Goal: Task Accomplishment & Management: Complete application form

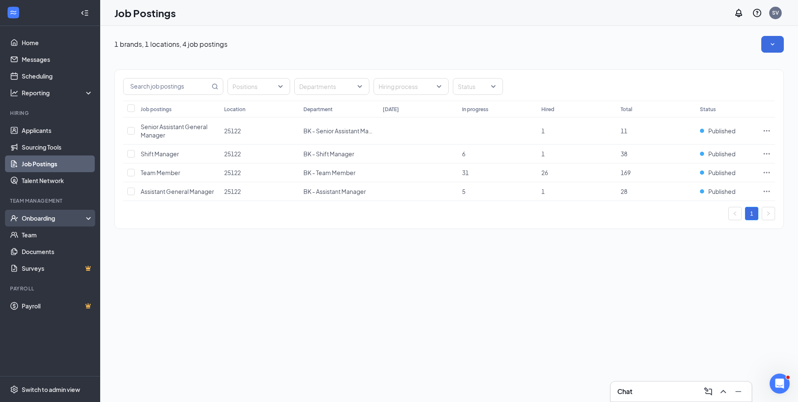
click at [58, 225] on div "Onboarding" at bounding box center [50, 218] width 100 height 17
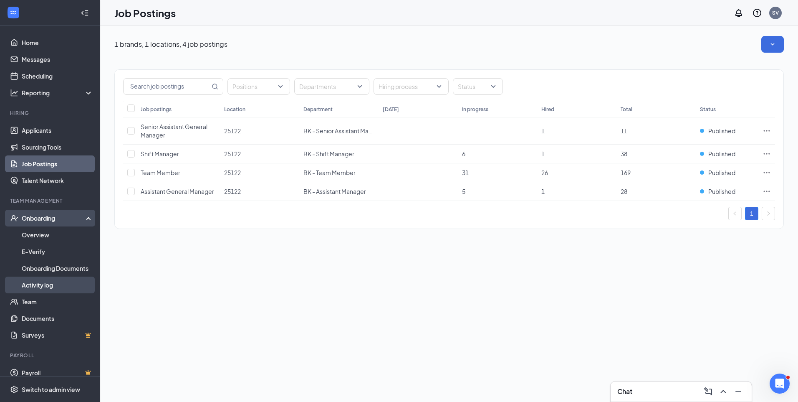
drag, startPoint x: 56, startPoint y: 280, endPoint x: 55, endPoint y: 285, distance: 5.0
click at [56, 280] on link "Activity log" at bounding box center [57, 284] width 71 height 17
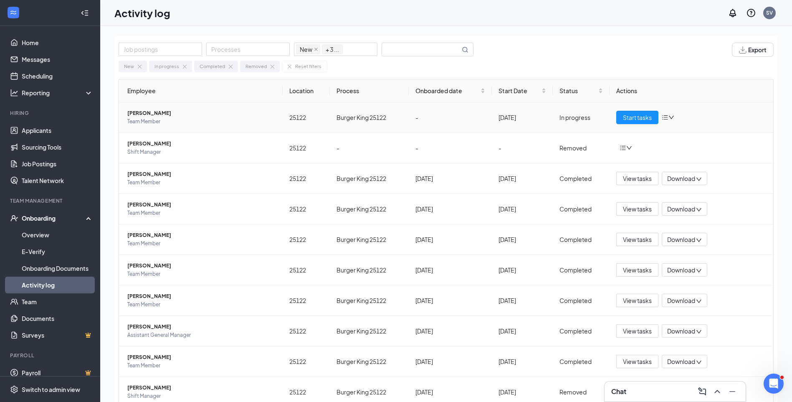
click at [668, 116] on icon "down" at bounding box center [671, 117] width 6 height 6
click at [637, 117] on span "Start tasks" at bounding box center [637, 117] width 29 height 9
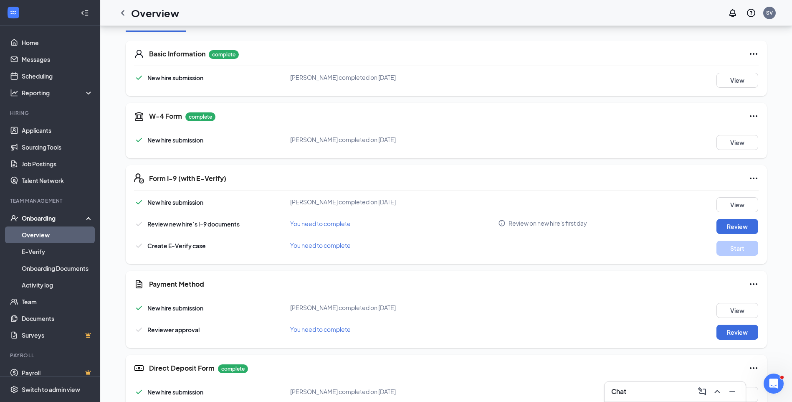
scroll to position [125, 0]
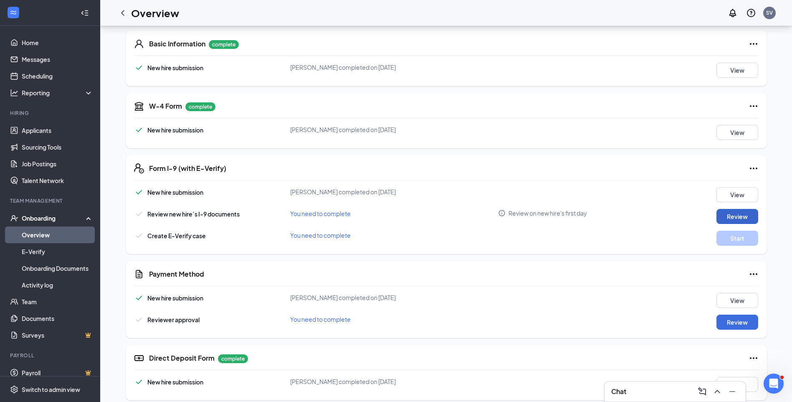
click at [741, 216] on button "Review" at bounding box center [737, 216] width 42 height 15
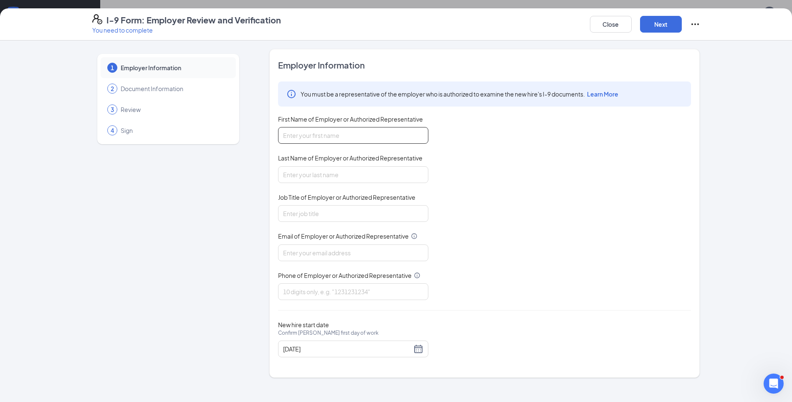
click at [346, 131] on input "First Name of Employer or Authorized Representative" at bounding box center [353, 135] width 150 height 17
type input "[PERSON_NAME]"
type input "[EMAIL_ADDRESS][DOMAIN_NAME]"
type input "7024104583"
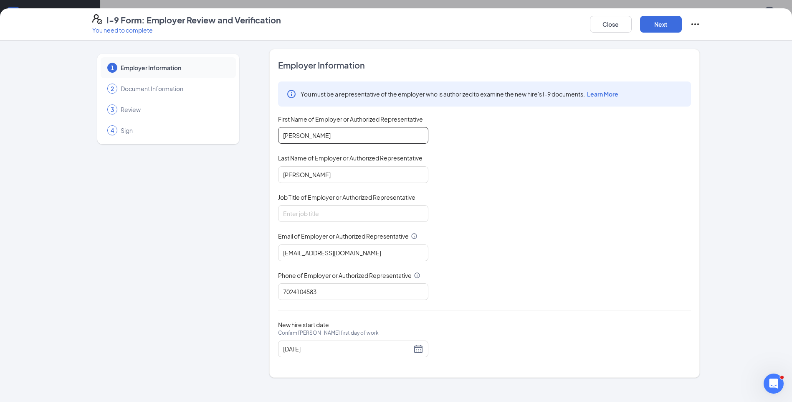
type input "kira"
click at [327, 210] on input "Job Title of Employer or Authorized Representative" at bounding box center [353, 213] width 150 height 17
type input "gm"
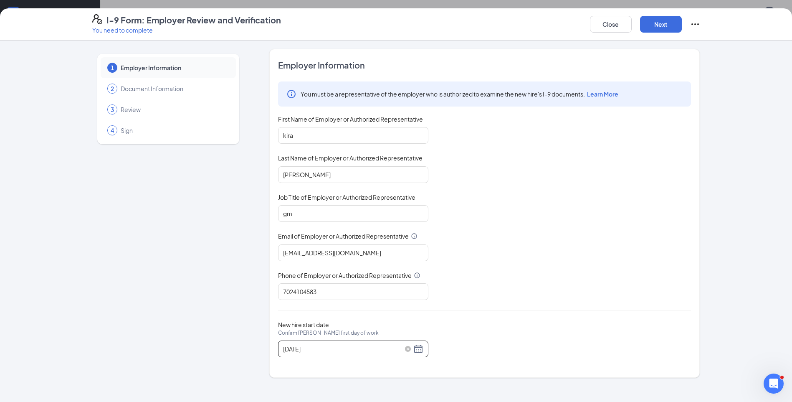
click at [418, 349] on div "[DATE]" at bounding box center [353, 349] width 140 height 10
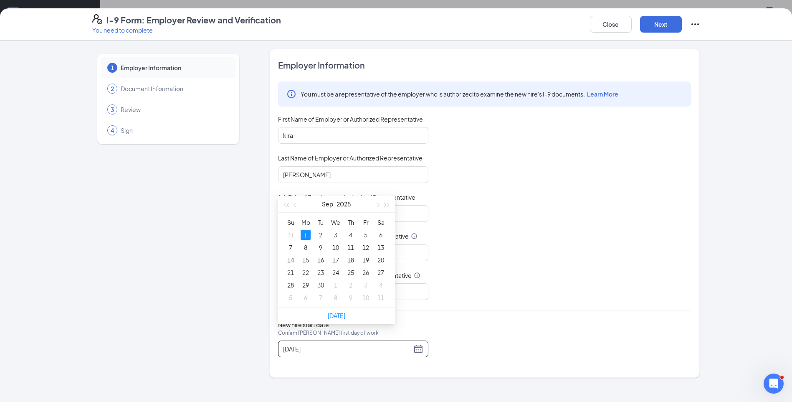
scroll to position [543, 0]
click at [296, 202] on span "button" at bounding box center [295, 201] width 4 height 4
click at [376, 200] on button "button" at bounding box center [377, 200] width 9 height 17
click at [294, 200] on span "button" at bounding box center [295, 201] width 4 height 4
click at [377, 202] on button "button" at bounding box center [377, 200] width 9 height 17
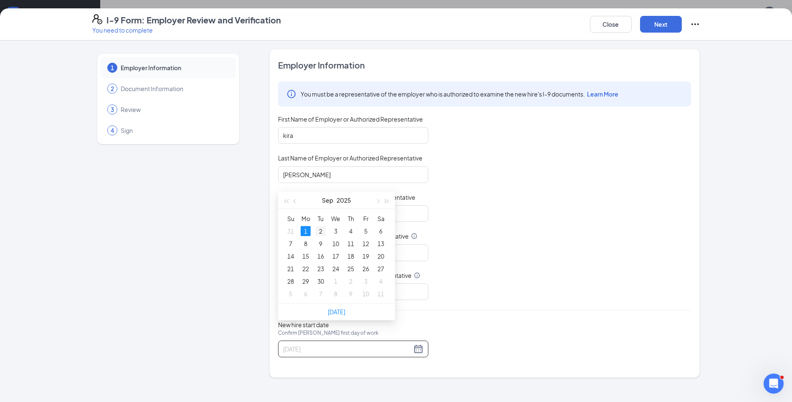
type input "[DATE]"
click at [323, 230] on div "2" at bounding box center [321, 231] width 10 height 10
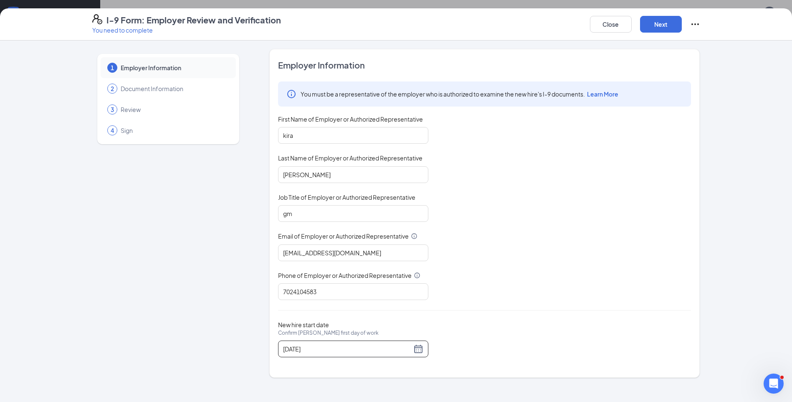
scroll to position [83, 0]
drag, startPoint x: 349, startPoint y: 134, endPoint x: 198, endPoint y: 129, distance: 151.2
click at [207, 131] on div "1 Employer Information 2 Document Information 3 Review 4 Sign Employer Informat…" at bounding box center [396, 213] width 608 height 329
click at [531, 243] on div "You must be a representative of the employer who is authorized to examine the n…" at bounding box center [484, 190] width 413 height 218
drag, startPoint x: 306, startPoint y: 130, endPoint x: 220, endPoint y: 131, distance: 85.2
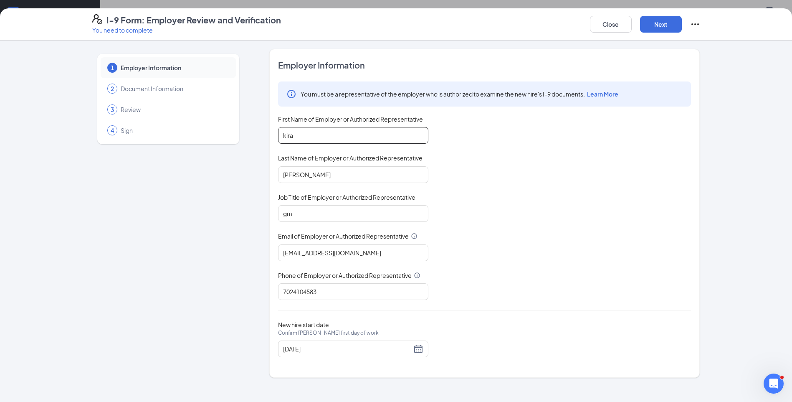
click at [220, 131] on div "1 Employer Information 2 Document Information 3 Review 4 Sign Employer Informat…" at bounding box center [396, 213] width 608 height 329
type input "[PERSON_NAME]"
click at [658, 23] on button "Next" at bounding box center [661, 24] width 42 height 17
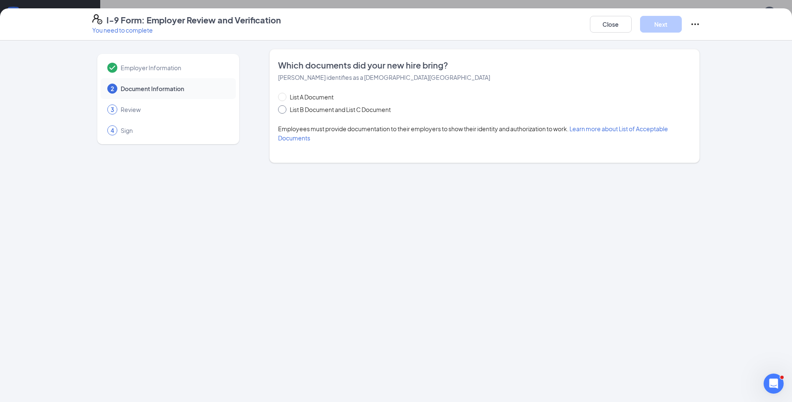
click at [285, 109] on span at bounding box center [282, 109] width 8 height 8
click at [284, 109] on input "List B Document and List C Document" at bounding box center [281, 108] width 6 height 6
radio input "true"
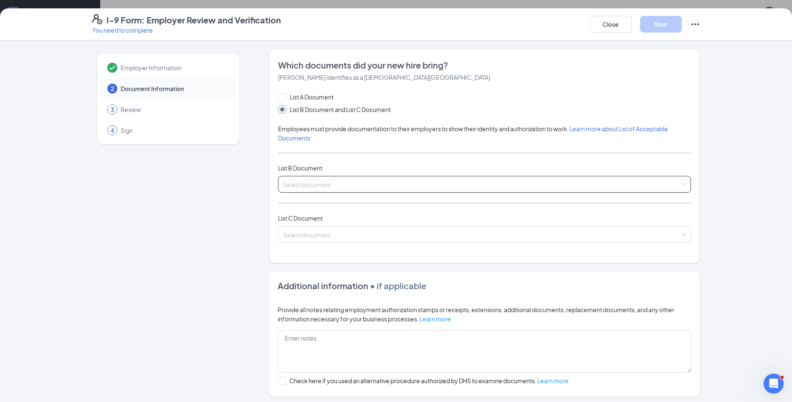
click at [321, 181] on input "search" at bounding box center [481, 182] width 397 height 13
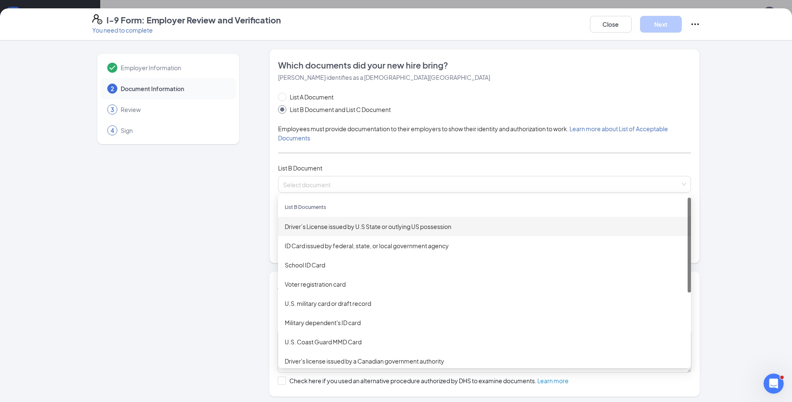
click at [250, 182] on div "Employer Information 2 Document Information 3 Review 4 Sign Which documents did…" at bounding box center [396, 262] width 608 height 427
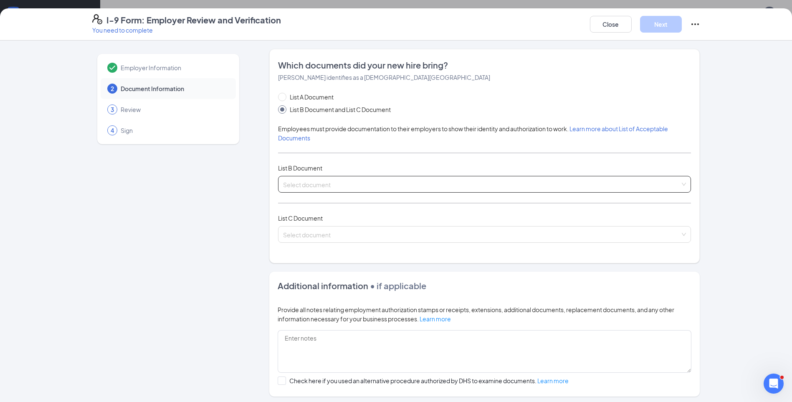
click at [329, 177] on input "search" at bounding box center [481, 182] width 397 height 13
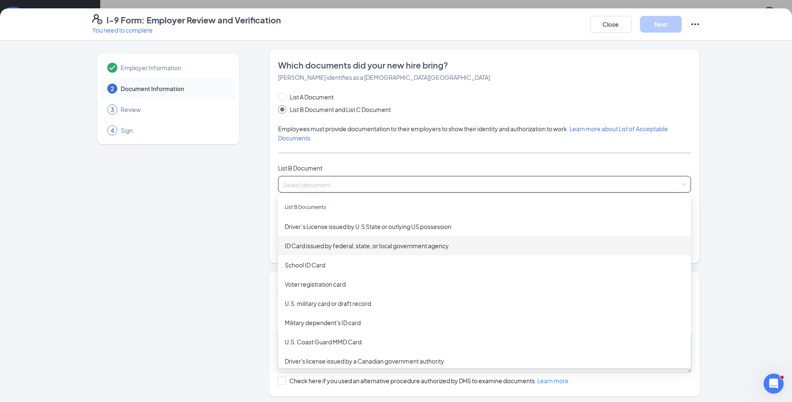
click at [320, 243] on div "ID Card issued by federal, state, or local government agency" at bounding box center [484, 245] width 399 height 9
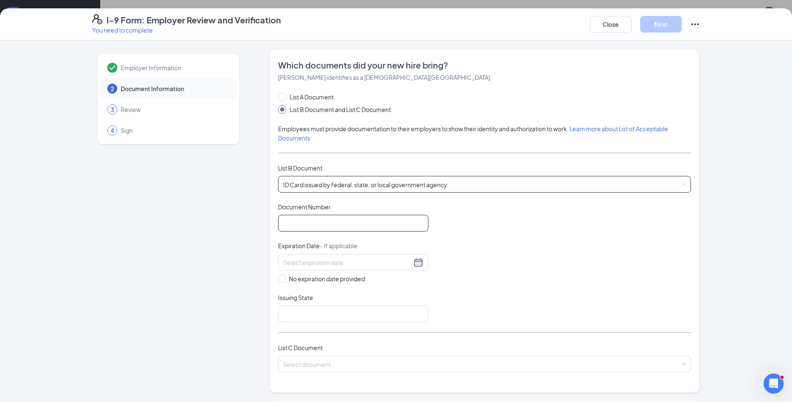
click at [316, 219] on input "Document Number" at bounding box center [353, 223] width 150 height 17
click at [314, 221] on input "Document Number" at bounding box center [353, 223] width 150 height 17
click at [287, 221] on input "Document Number" at bounding box center [353, 223] width 150 height 17
click at [557, 249] on div "Document Title ID Card issued by federal, state, or local government agency Doc…" at bounding box center [484, 261] width 413 height 119
click at [288, 311] on input "Issuing State" at bounding box center [353, 313] width 150 height 17
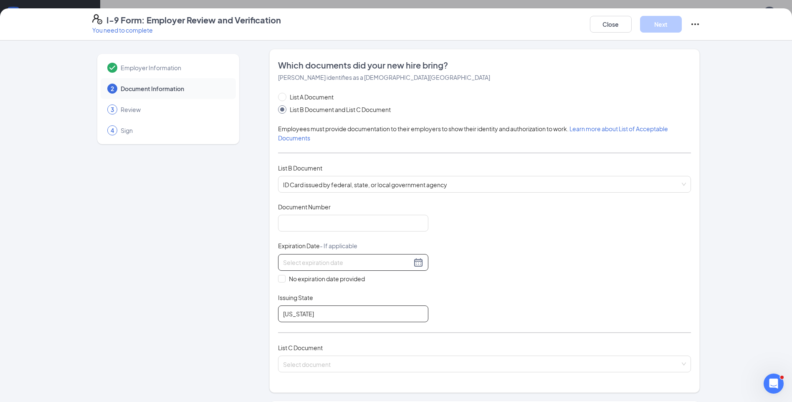
type input "[US_STATE]"
click at [305, 268] on div at bounding box center [353, 262] width 150 height 17
click at [306, 230] on input "Document Number" at bounding box center [353, 223] width 150 height 17
drag, startPoint x: 274, startPoint y: 204, endPoint x: 332, endPoint y: 209, distance: 58.3
click at [332, 209] on div "Which documents did your new hire bring? [PERSON_NAME] identifies as a [DEMOGRA…" at bounding box center [484, 221] width 430 height 344
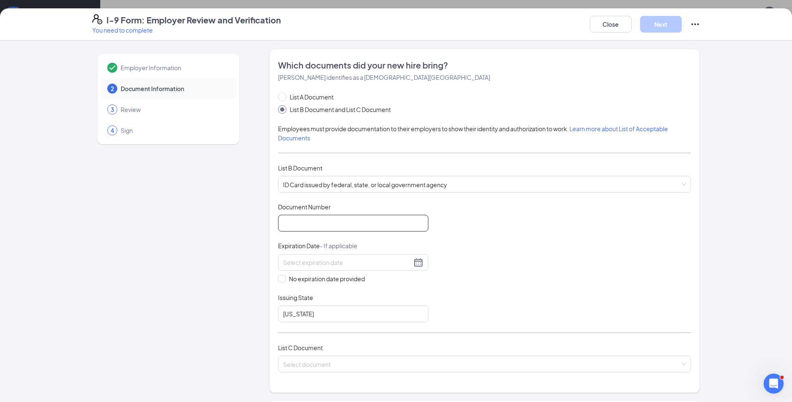
drag, startPoint x: 332, startPoint y: 209, endPoint x: 304, endPoint y: 227, distance: 33.0
click at [303, 229] on input "Document Number" at bounding box center [353, 223] width 150 height 17
click at [306, 221] on input "Document Number" at bounding box center [353, 223] width 150 height 17
click at [279, 225] on input "52333681" at bounding box center [353, 223] width 150 height 17
click at [326, 222] on input "52333681" at bounding box center [353, 223] width 150 height 17
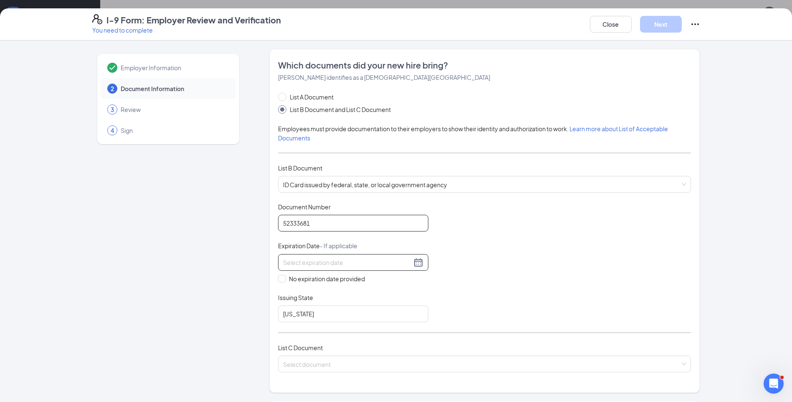
type input "52333681"
click at [317, 267] on div at bounding box center [353, 262] width 150 height 17
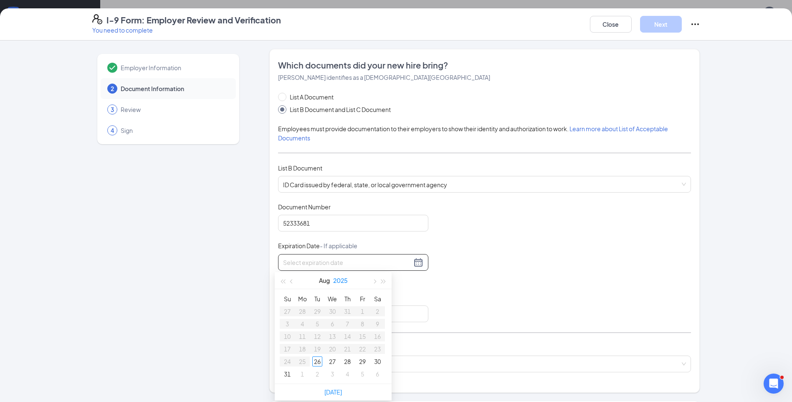
click at [341, 280] on button "2025" at bounding box center [340, 280] width 15 height 17
click at [476, 253] on div "Document Title ID Card issued by federal, state, or local government agency Doc…" at bounding box center [484, 261] width 413 height 119
click at [311, 263] on input at bounding box center [347, 262] width 129 height 9
click at [382, 280] on span "button" at bounding box center [384, 281] width 4 height 4
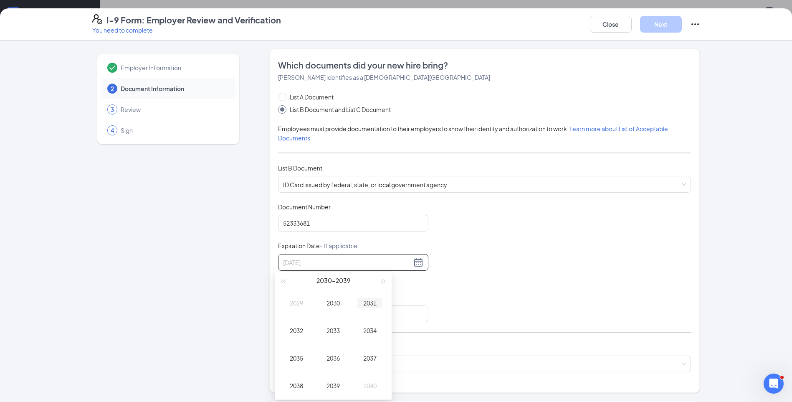
click at [365, 303] on div "2031" at bounding box center [369, 303] width 25 height 10
drag, startPoint x: 329, startPoint y: 264, endPoint x: 216, endPoint y: 258, distance: 112.9
click at [216, 258] on div "Employer Information 2 Document Information 3 Review 4 Sign Which documents did…" at bounding box center [396, 327] width 608 height 556
click at [297, 386] on div "Oct" at bounding box center [296, 385] width 25 height 10
click at [334, 337] on div "15" at bounding box center [332, 336] width 10 height 10
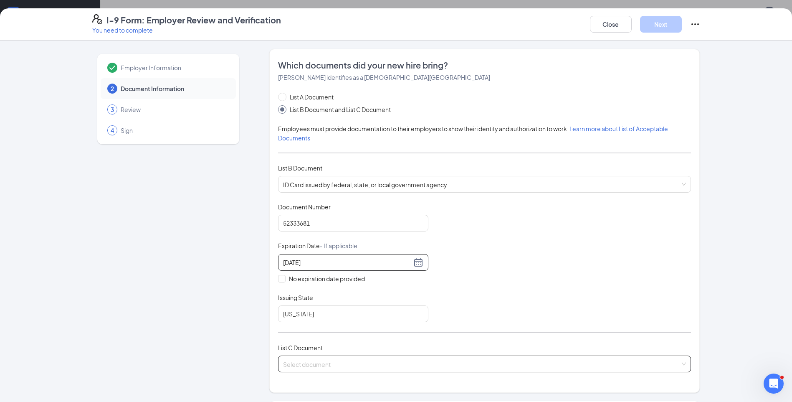
type input "[DATE]"
click at [311, 361] on input "search" at bounding box center [481, 362] width 397 height 13
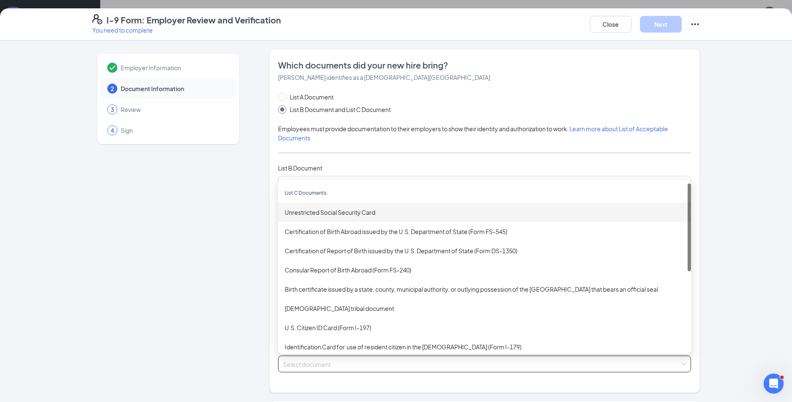
click at [349, 211] on div "Unrestricted Social Security Card" at bounding box center [484, 211] width 399 height 9
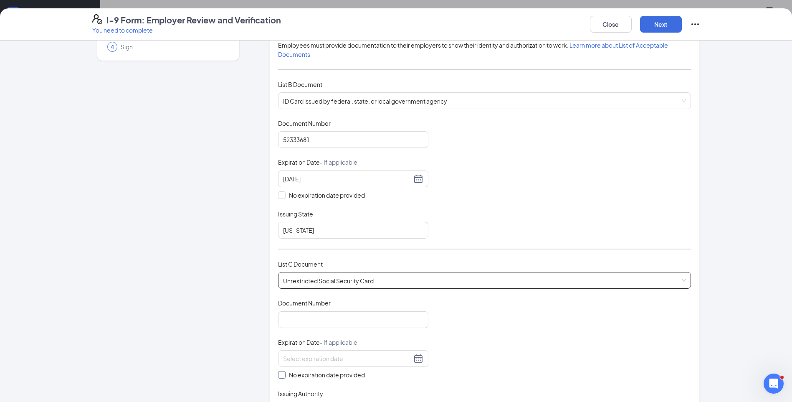
click at [278, 374] on input "No expiration date provided" at bounding box center [281, 374] width 6 height 6
checkbox input "true"
click at [363, 316] on input "Document Number" at bounding box center [353, 319] width 150 height 17
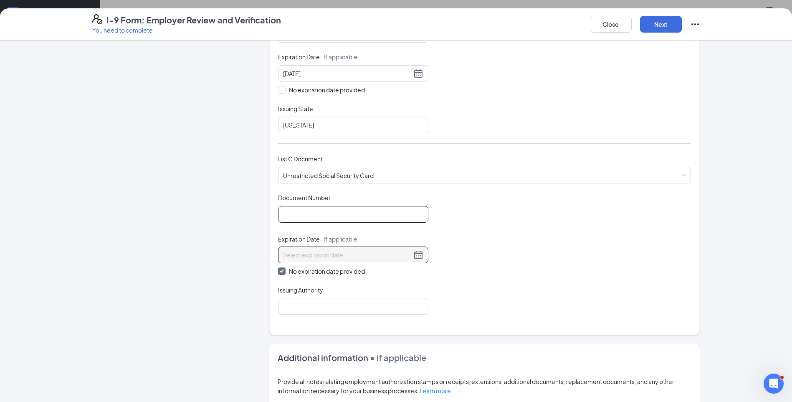
scroll to position [167, 0]
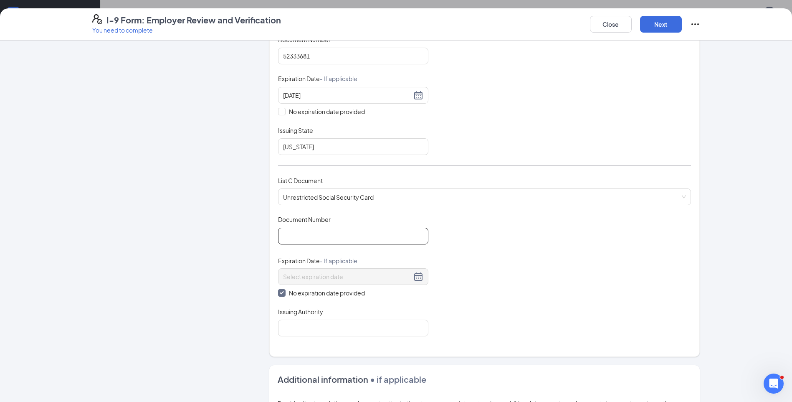
click at [306, 236] on input "Document Number" at bounding box center [353, 235] width 150 height 17
click at [299, 240] on input "Document Number" at bounding box center [353, 235] width 150 height 17
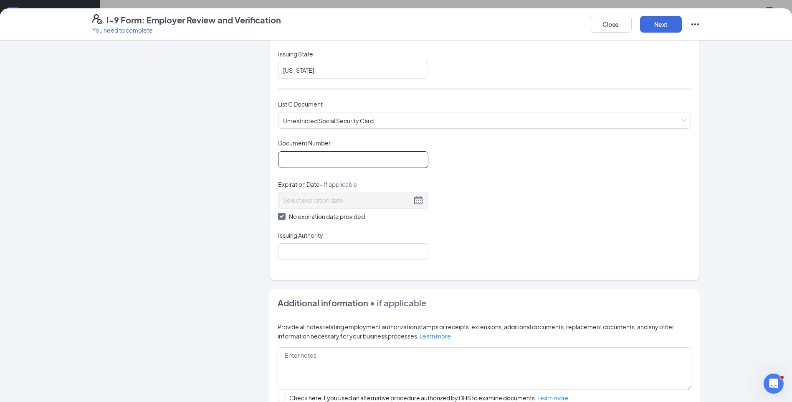
scroll to position [250, 0]
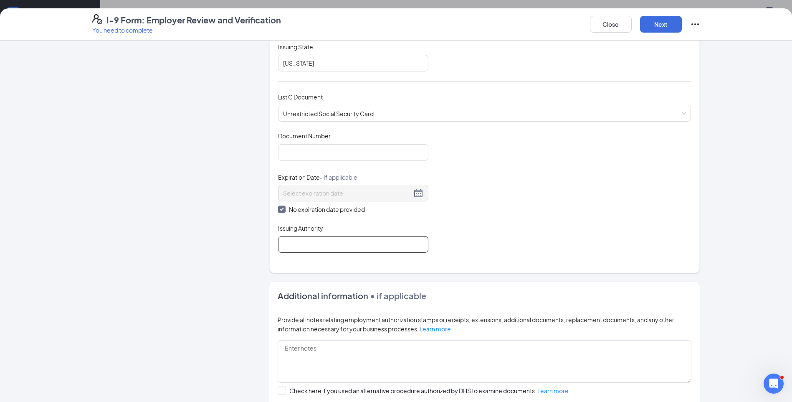
click at [308, 250] on input "Issuing Authority" at bounding box center [353, 244] width 150 height 17
type input "social security administration"
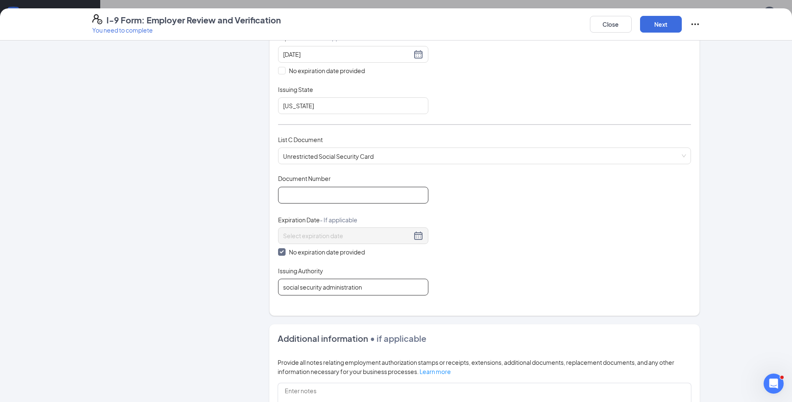
scroll to position [209, 0]
click at [327, 199] on input "Document Number" at bounding box center [353, 194] width 150 height 17
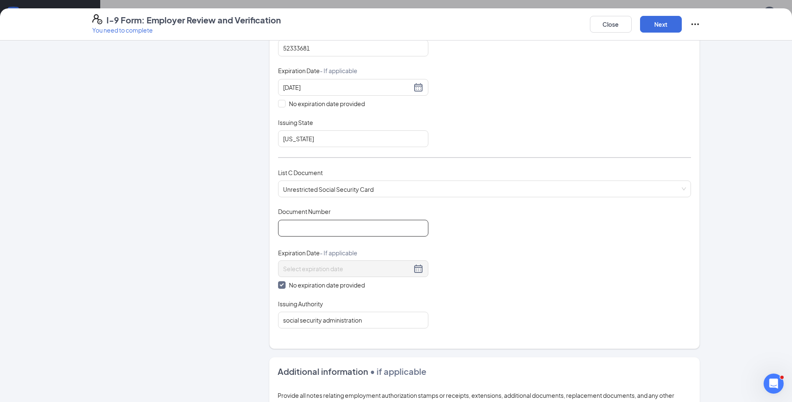
scroll to position [176, 0]
click at [311, 229] on input "Document Number" at bounding box center [353, 227] width 150 height 17
click at [306, 227] on input "Document Number" at bounding box center [353, 227] width 150 height 17
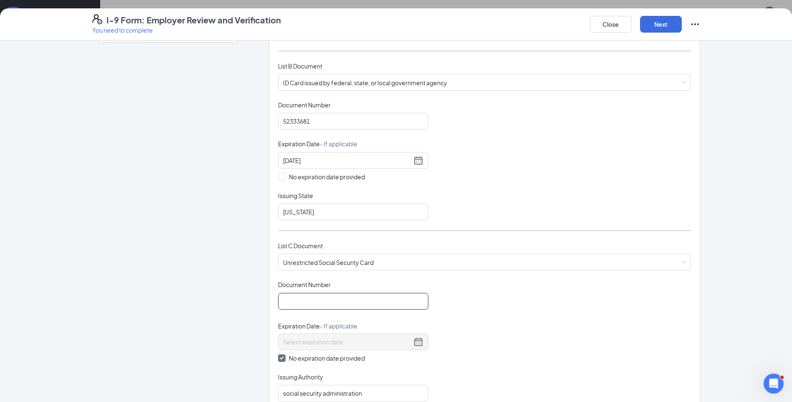
scroll to position [167, 0]
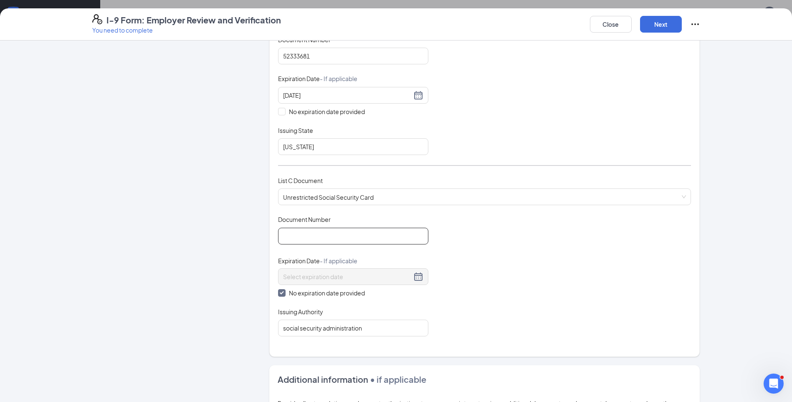
click at [313, 238] on input "Document Number" at bounding box center [353, 235] width 150 height 17
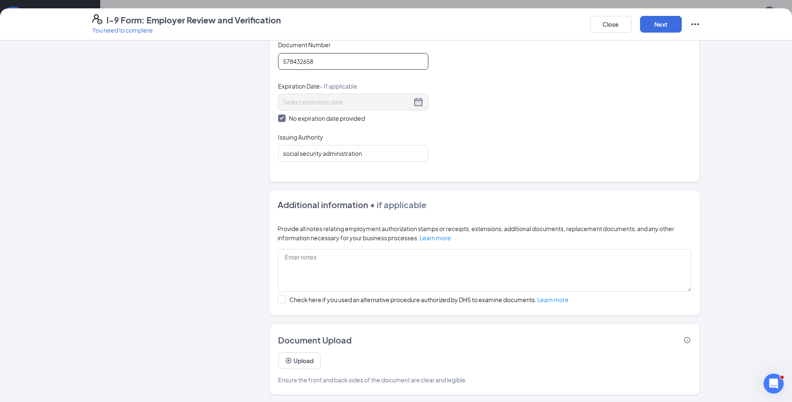
scroll to position [343, 0]
type input "578432658"
click at [665, 24] on button "Next" at bounding box center [661, 24] width 42 height 17
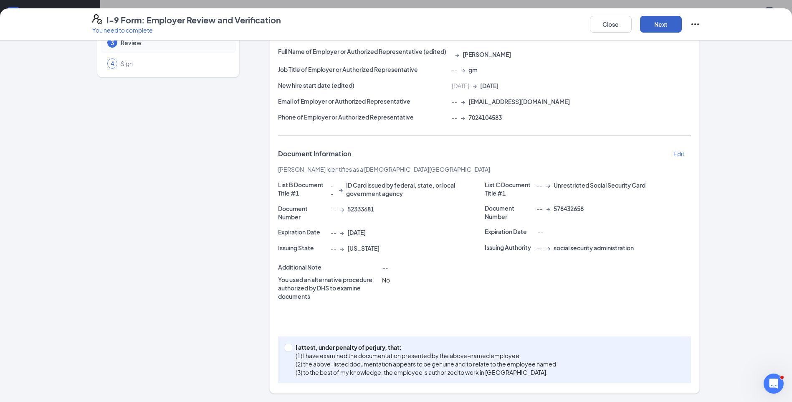
scroll to position [67, 0]
click at [286, 350] on span at bounding box center [289, 348] width 8 height 8
click at [286, 349] on input "I attest, under penalty of [PERSON_NAME], that: (1) I have examined the documen…" at bounding box center [288, 347] width 6 height 6
checkbox input "true"
click at [667, 23] on button "Next" at bounding box center [661, 24] width 42 height 17
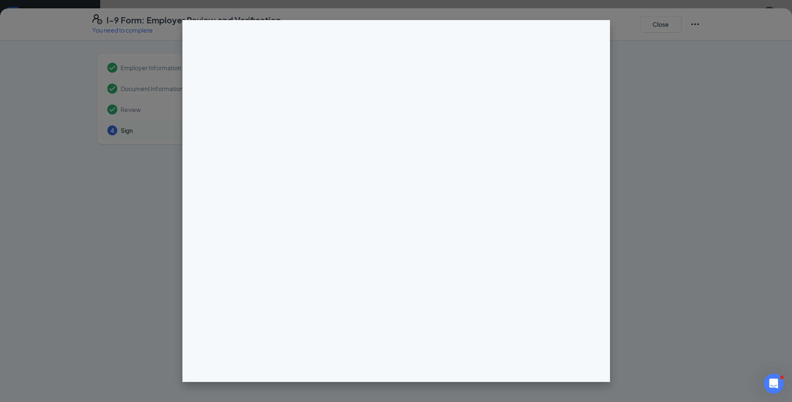
scroll to position [125, 0]
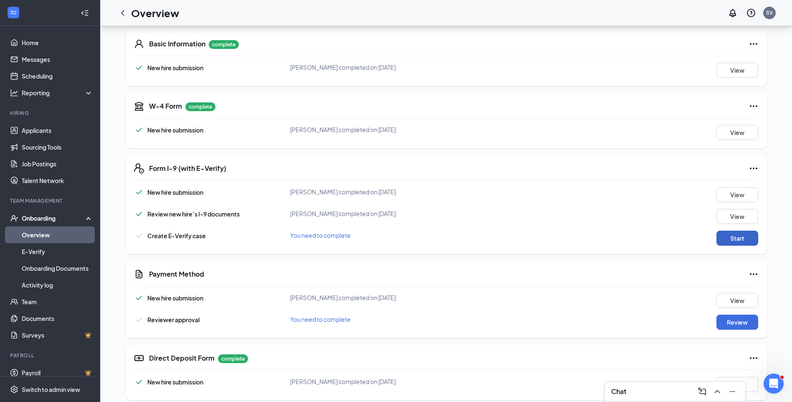
click at [748, 238] on button "Start" at bounding box center [737, 237] width 42 height 15
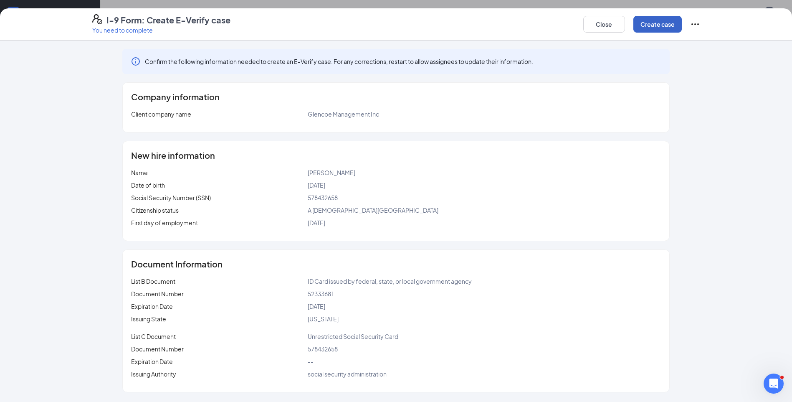
click at [661, 23] on button "Create case" at bounding box center [657, 24] width 48 height 17
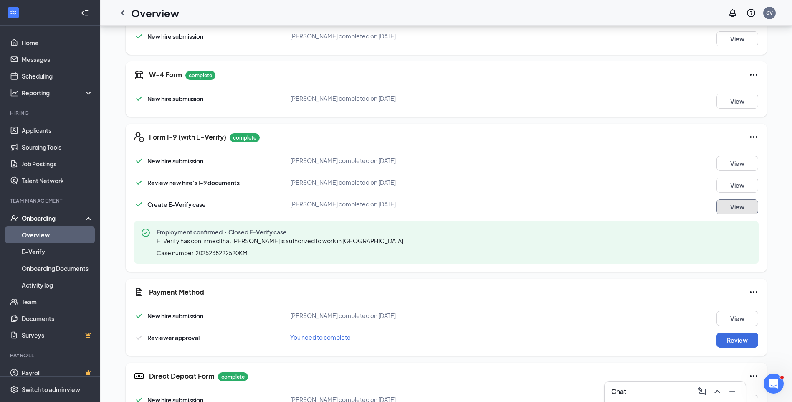
scroll to position [209, 0]
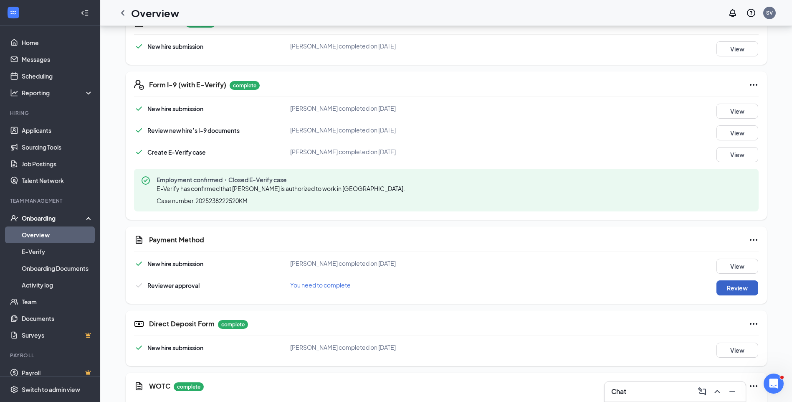
click at [723, 287] on button "Review" at bounding box center [737, 287] width 42 height 15
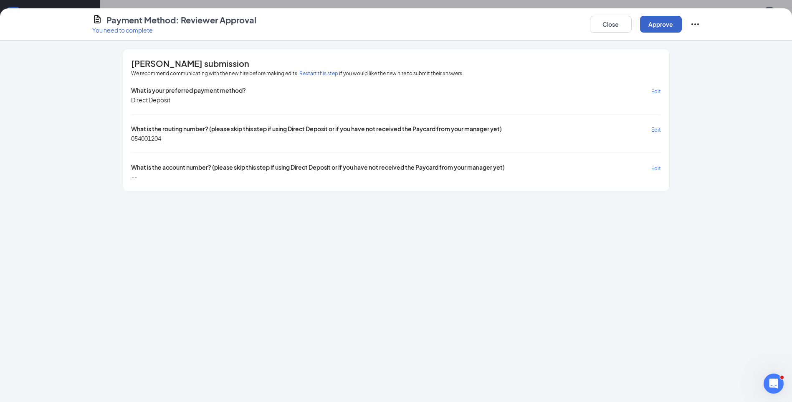
click at [665, 24] on button "Approve" at bounding box center [661, 24] width 42 height 17
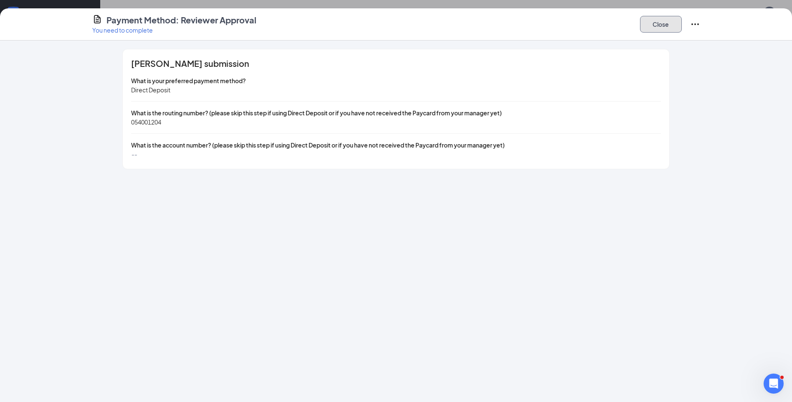
click at [666, 22] on button "Close" at bounding box center [661, 24] width 42 height 17
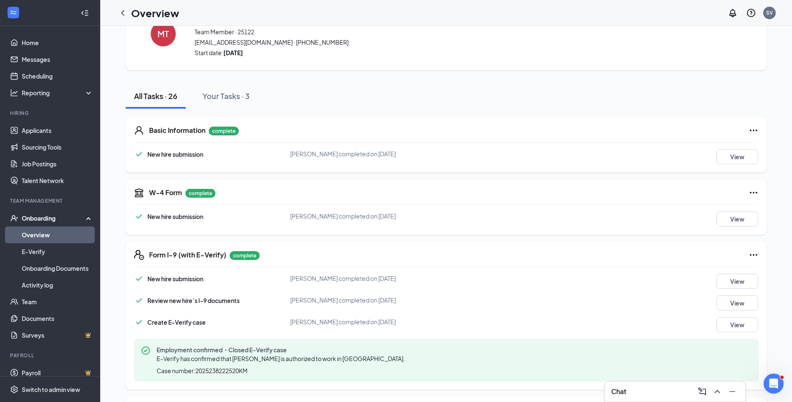
scroll to position [0, 0]
